Goal: Task Accomplishment & Management: Manage account settings

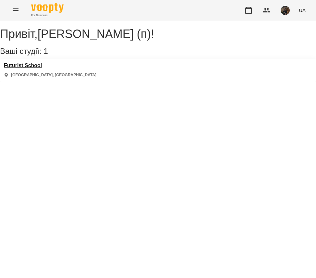
click at [31, 68] on h3 "Futurist School" at bounding box center [50, 66] width 92 height 6
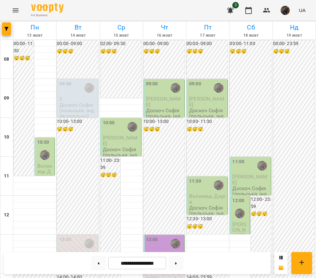
click at [73, 100] on p "0" at bounding box center [77, 99] width 37 height 6
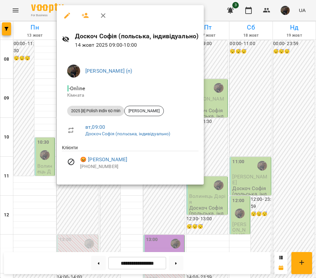
click at [52, 129] on div at bounding box center [158, 139] width 316 height 278
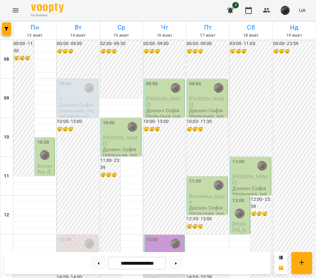
scroll to position [21, 0]
click at [49, 150] on img "Доскоч Софія Володимирівна (п)" at bounding box center [45, 155] width 10 height 10
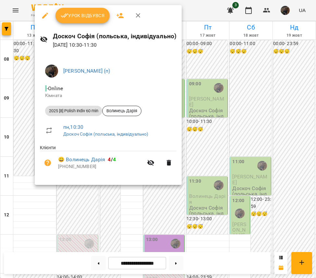
click at [78, 15] on span "Урок відбувся" at bounding box center [83, 16] width 44 height 8
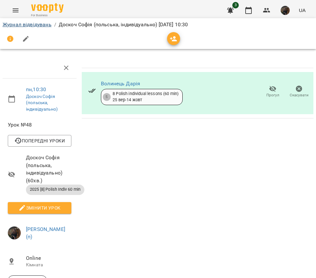
click at [24, 24] on link "Журнал відвідувань" at bounding box center [27, 24] width 49 height 6
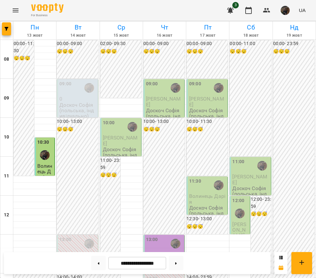
scroll to position [153, 0]
click at [73, 235] on div "13:00 0 Польська А2 з [PERSON_NAME] - пара" at bounding box center [77, 254] width 41 height 38
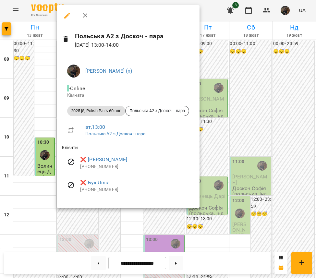
click at [42, 147] on div at bounding box center [158, 139] width 316 height 278
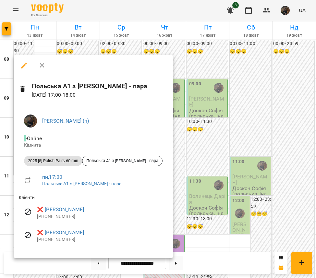
click at [79, 52] on div at bounding box center [158, 139] width 316 height 278
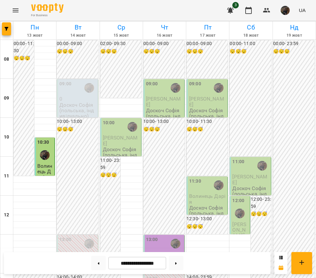
scroll to position [371, 0]
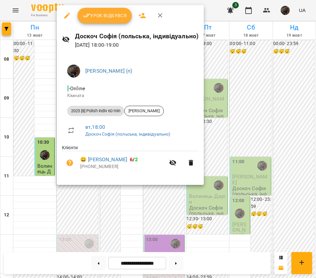
click at [114, 222] on div at bounding box center [158, 139] width 316 height 278
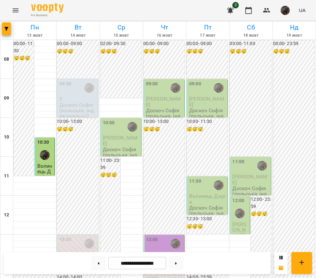
scroll to position [0, 0]
click at [123, 146] on p "Доскоч Софія (польська, індивідуально)" at bounding box center [121, 154] width 37 height 17
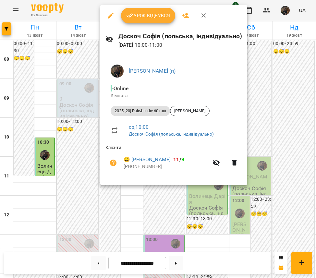
click at [126, 232] on div at bounding box center [158, 139] width 316 height 278
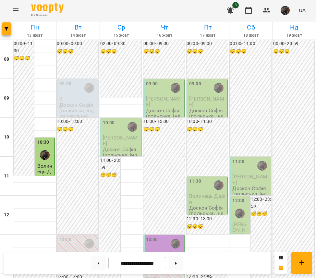
scroll to position [166, 0]
click at [165, 236] on div "13:00" at bounding box center [164, 244] width 37 height 16
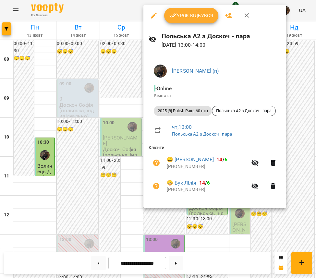
click at [134, 132] on div at bounding box center [158, 139] width 316 height 278
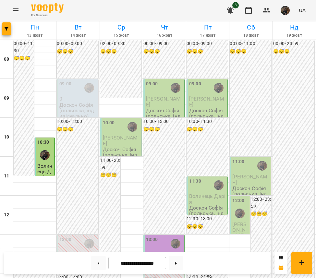
scroll to position [0, 0]
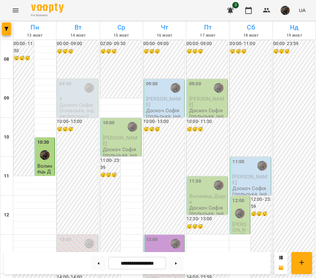
click at [178, 101] on span "[PERSON_NAME]" at bounding box center [163, 102] width 35 height 12
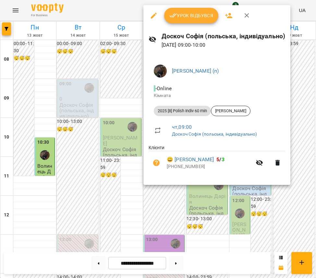
click at [135, 127] on div at bounding box center [158, 139] width 316 height 278
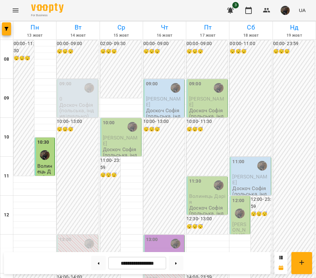
click at [248, 179] on p "[PERSON_NAME]" at bounding box center [250, 179] width 37 height 11
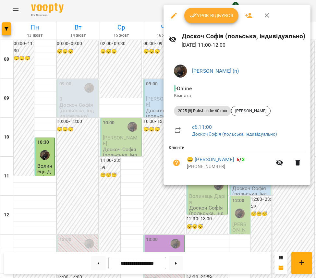
click at [247, 193] on div at bounding box center [158, 139] width 316 height 278
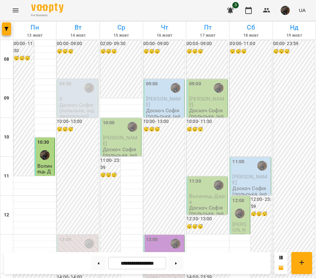
click at [252, 191] on p "Доскоч Софія (польська, індивідуально)" at bounding box center [250, 193] width 37 height 17
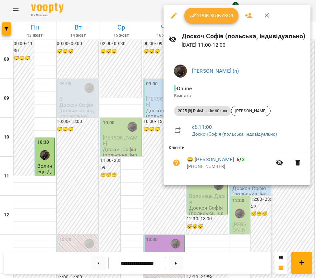
click at [243, 201] on div at bounding box center [158, 139] width 316 height 278
